Goal: Transaction & Acquisition: Purchase product/service

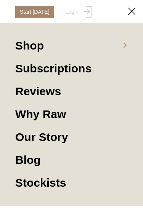
click at [124, 48] on link "Shop" at bounding box center [71, 49] width 112 height 23
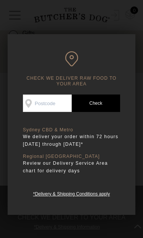
scroll to position [231, 0]
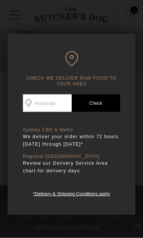
click at [91, 20] on div at bounding box center [71, 119] width 143 height 238
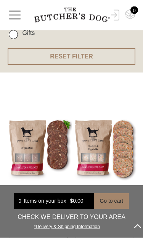
scroll to position [231, 0]
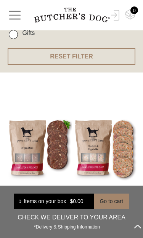
click at [16, 16] on span "button" at bounding box center [15, 15] width 14 height 14
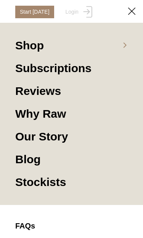
click at [132, 10] on img at bounding box center [131, 11] width 7 height 7
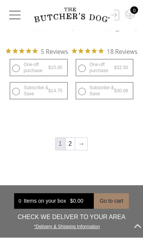
scroll to position [1284, 0]
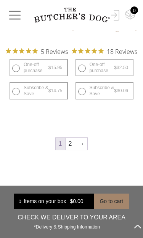
click at [76, 146] on link "→" at bounding box center [81, 144] width 12 height 12
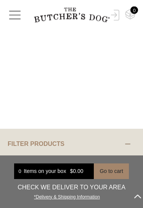
scroll to position [70, 0]
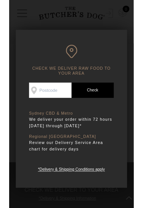
scroll to position [692, 0]
